Goal: Navigation & Orientation: Find specific page/section

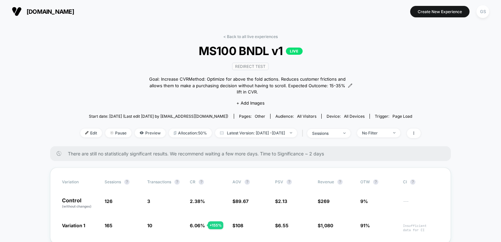
click at [237, 37] on link "< Back to all live experiences" at bounding box center [250, 36] width 54 height 5
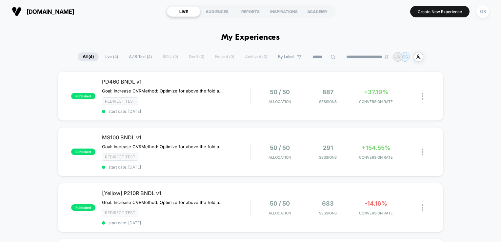
scroll to position [98, 0]
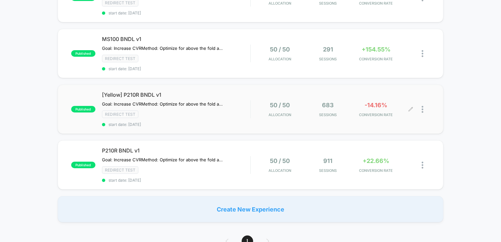
click at [330, 112] on span "Sessions" at bounding box center [327, 114] width 45 height 5
